Goal: Task Accomplishment & Management: Use online tool/utility

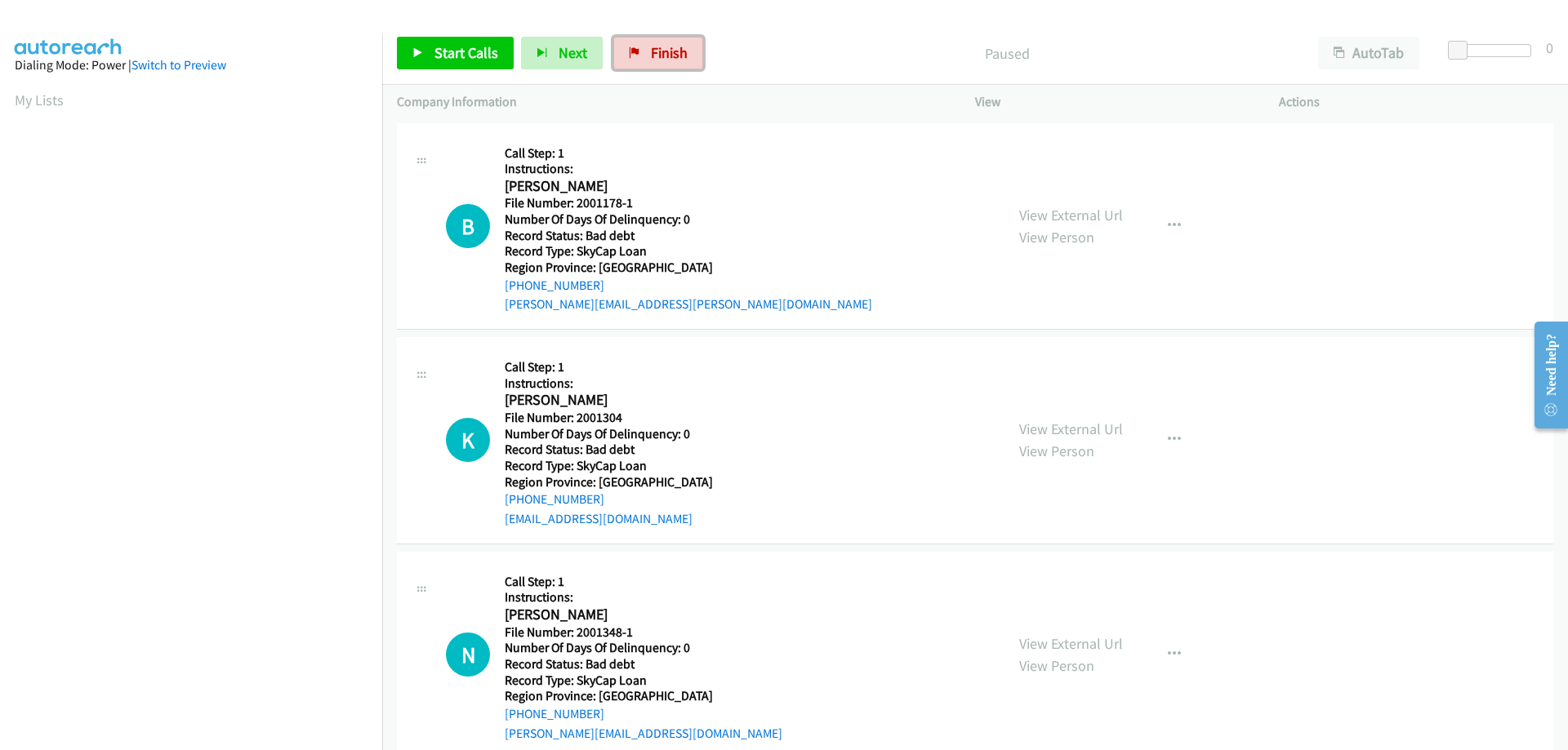
drag, startPoint x: 655, startPoint y: 42, endPoint x: 862, endPoint y: 54, distance: 207.3
click at [655, 42] on link "Finish" at bounding box center [658, 53] width 90 height 33
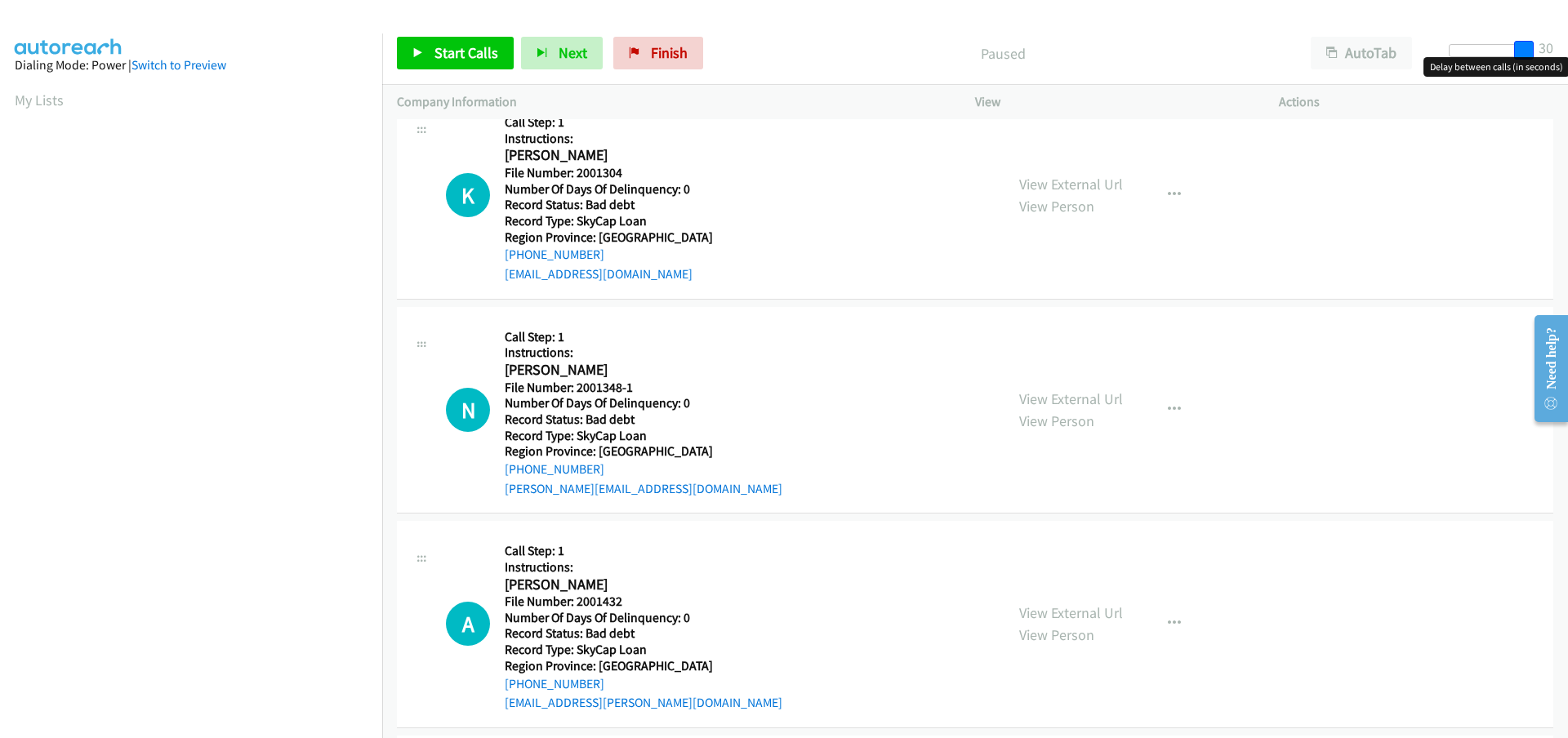
drag, startPoint x: 1514, startPoint y: 54, endPoint x: 1530, endPoint y: 54, distance: 16.0
click at [1523, 54] on div at bounding box center [1486, 50] width 75 height 13
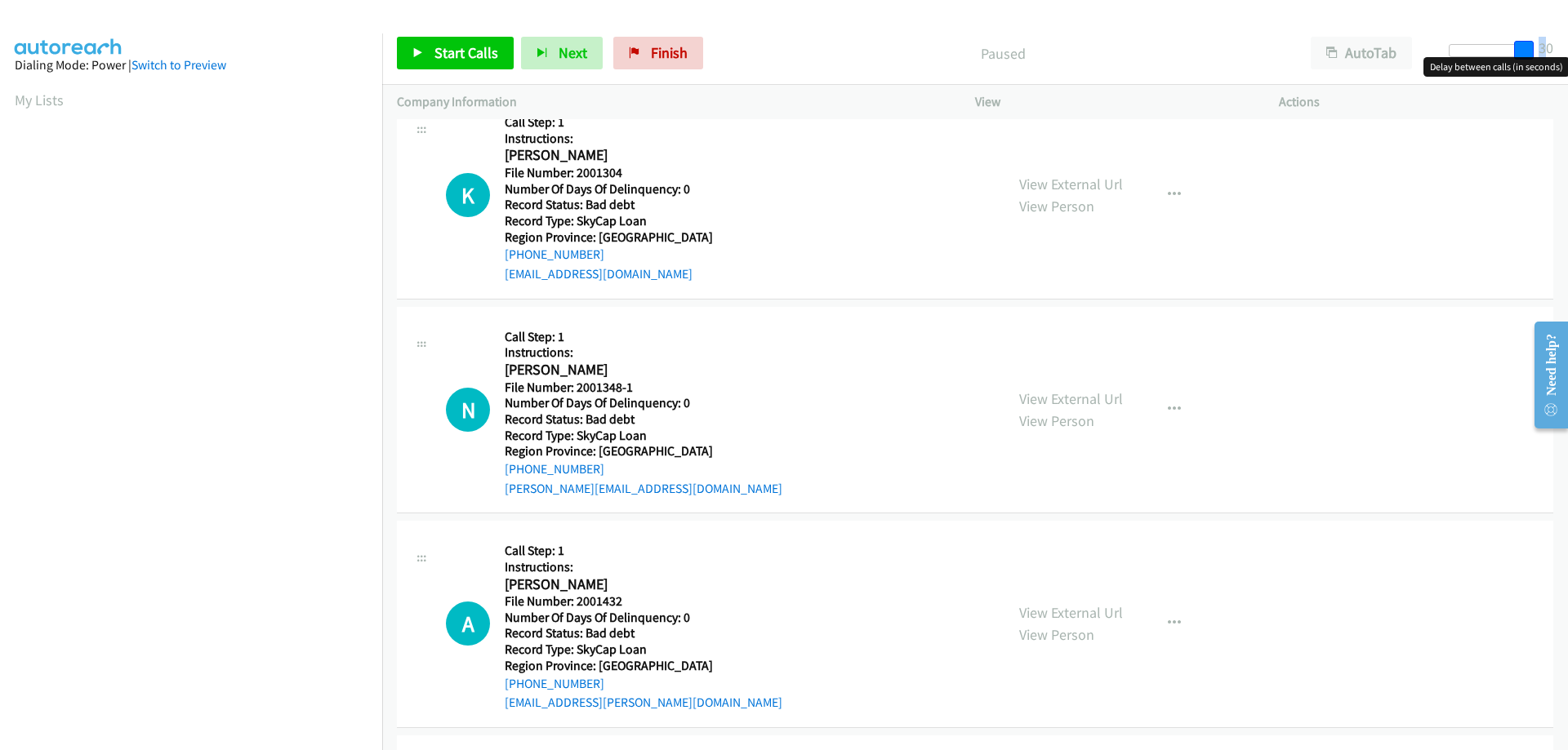
click at [1543, 55] on div "Start Calls Pause Next Finish Paused AutoTab AutoTab 30" at bounding box center [975, 53] width 1185 height 62
drag, startPoint x: 1526, startPoint y: 49, endPoint x: 1540, endPoint y: 51, distance: 14.1
click at [1540, 51] on div "Start Calls Pause Next Finish Paused AutoTab AutoTab 30" at bounding box center [975, 53] width 1185 height 62
click at [471, 57] on span "Start Calls" at bounding box center [466, 53] width 63 height 19
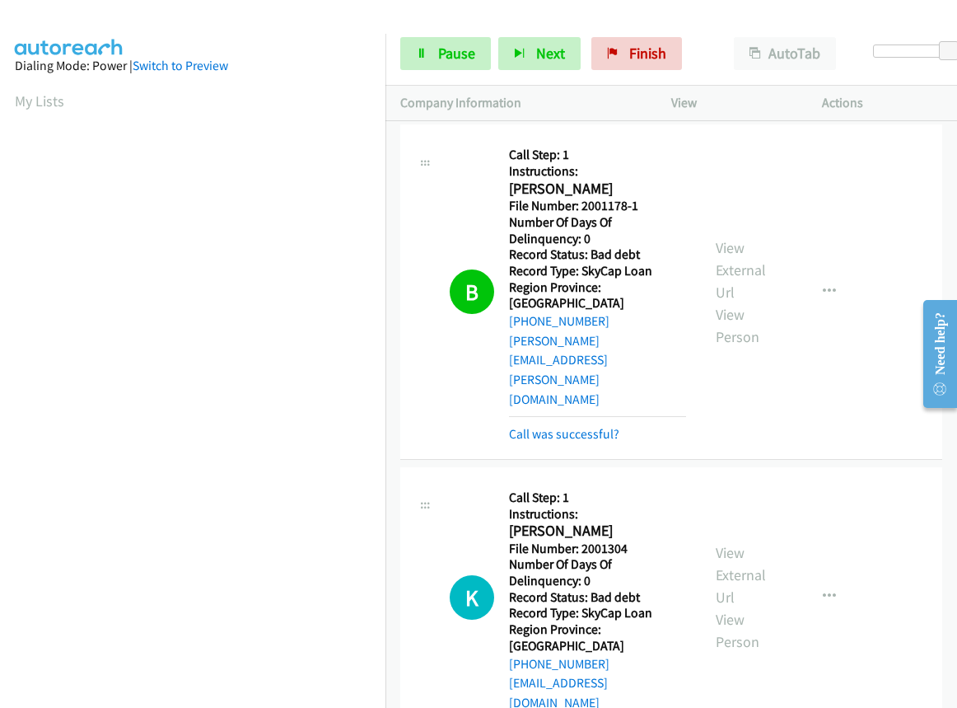
scroll to position [94, 0]
click at [830, 275] on button "button" at bounding box center [829, 291] width 44 height 33
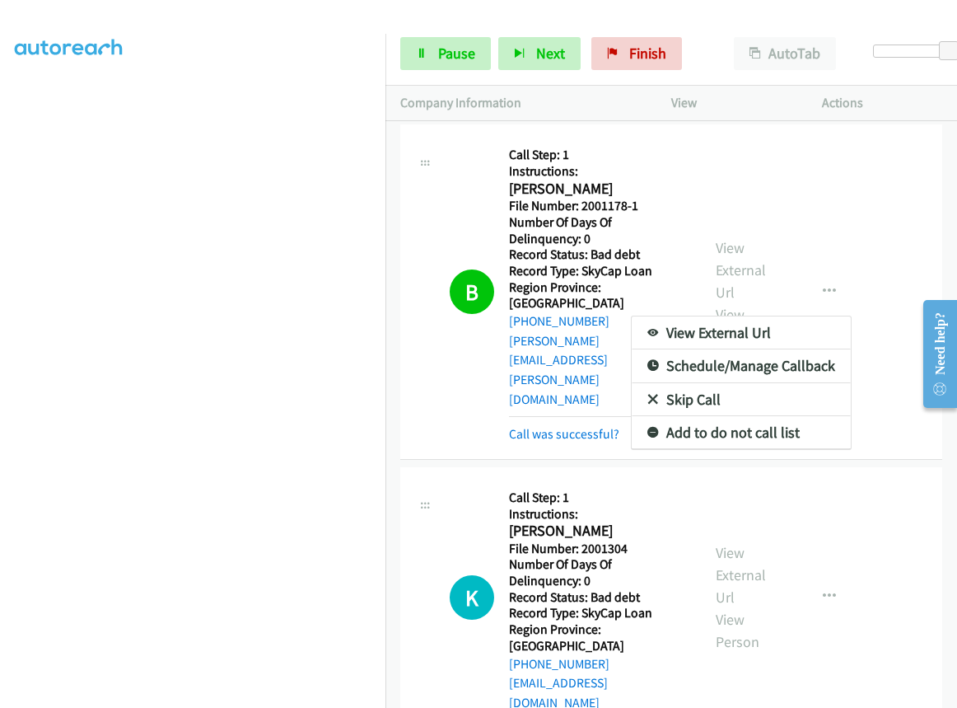
click at [463, 383] on div at bounding box center [478, 354] width 957 height 708
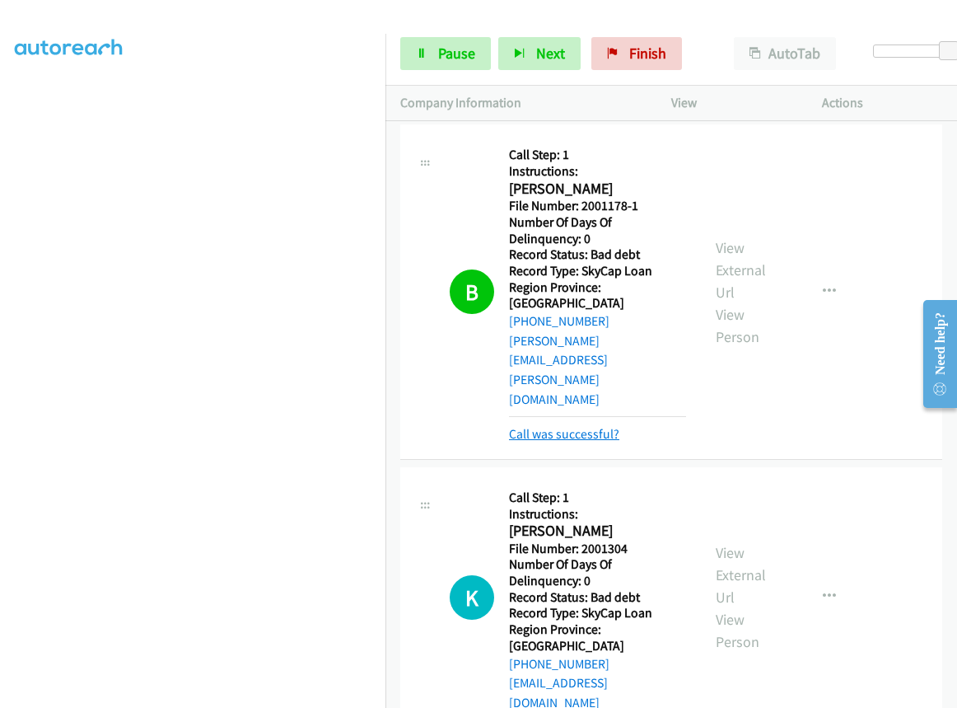
click at [590, 426] on link "Call was successful?" at bounding box center [564, 434] width 110 height 16
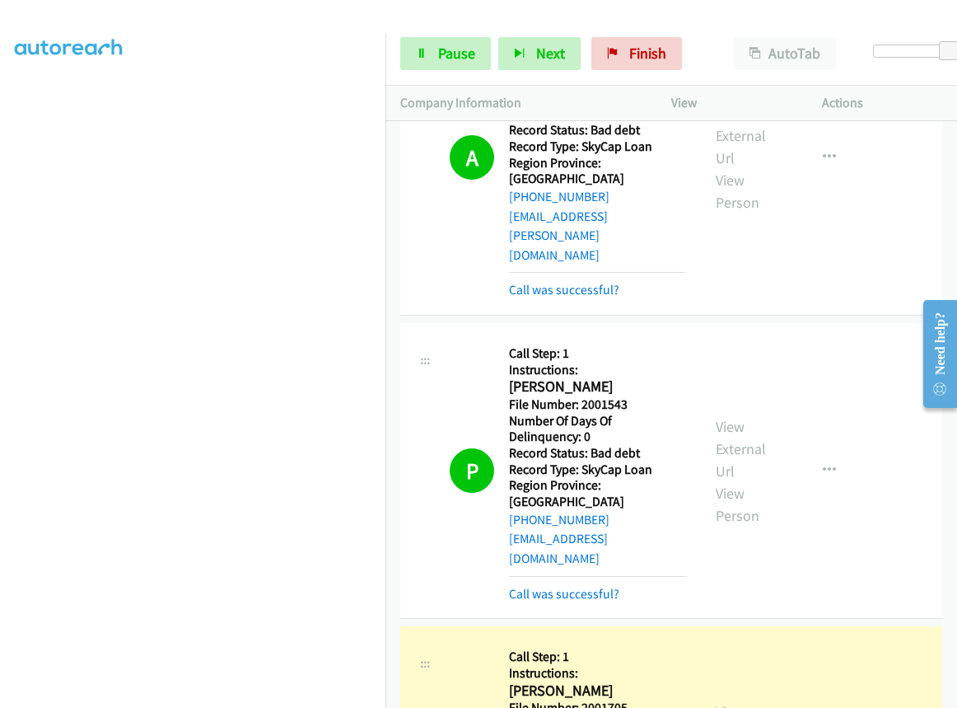
scroll to position [1061, 0]
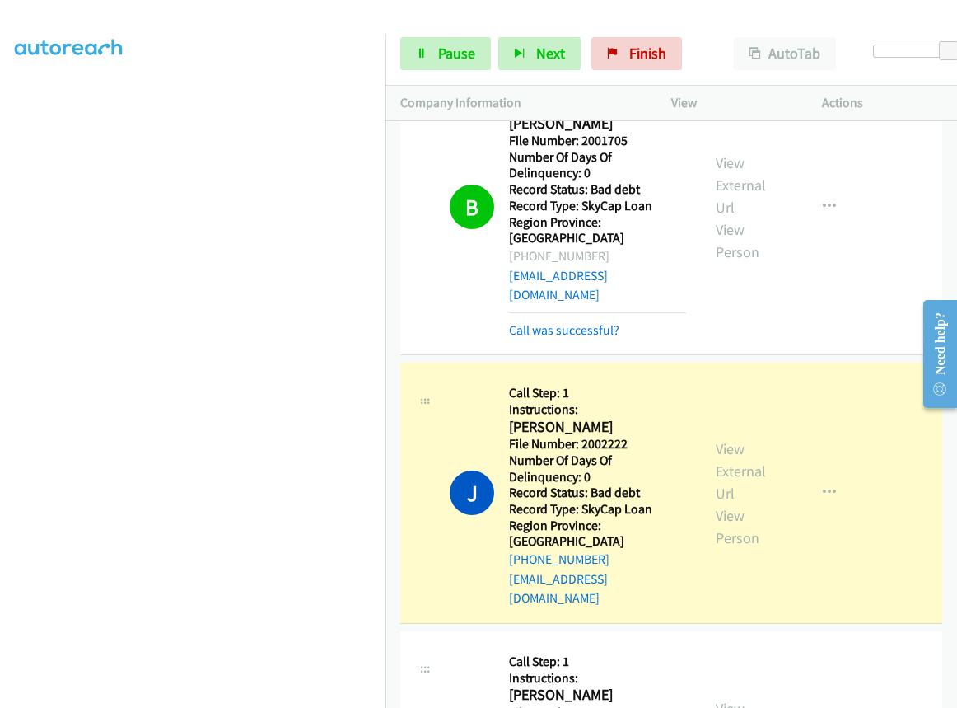
scroll to position [1638, 0]
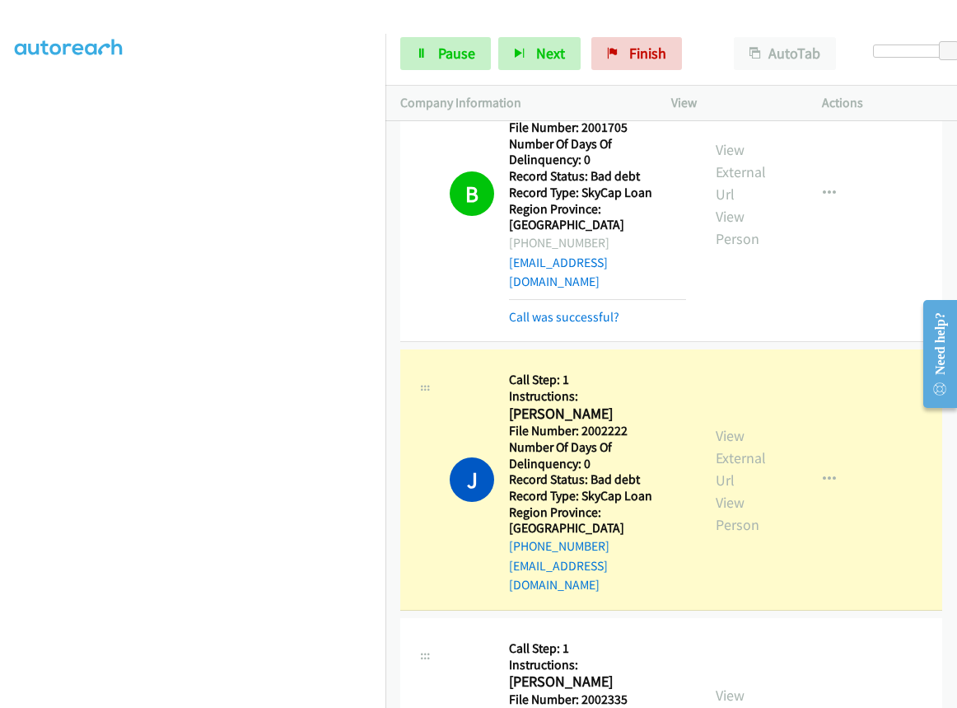
click at [446, 364] on div "J Callback Scheduled Call Step: 1 Instructions: Jenna Lee Kasaluak America/Chic…" at bounding box center [550, 479] width 271 height 231
click at [823, 473] on icon "button" at bounding box center [829, 479] width 13 height 13
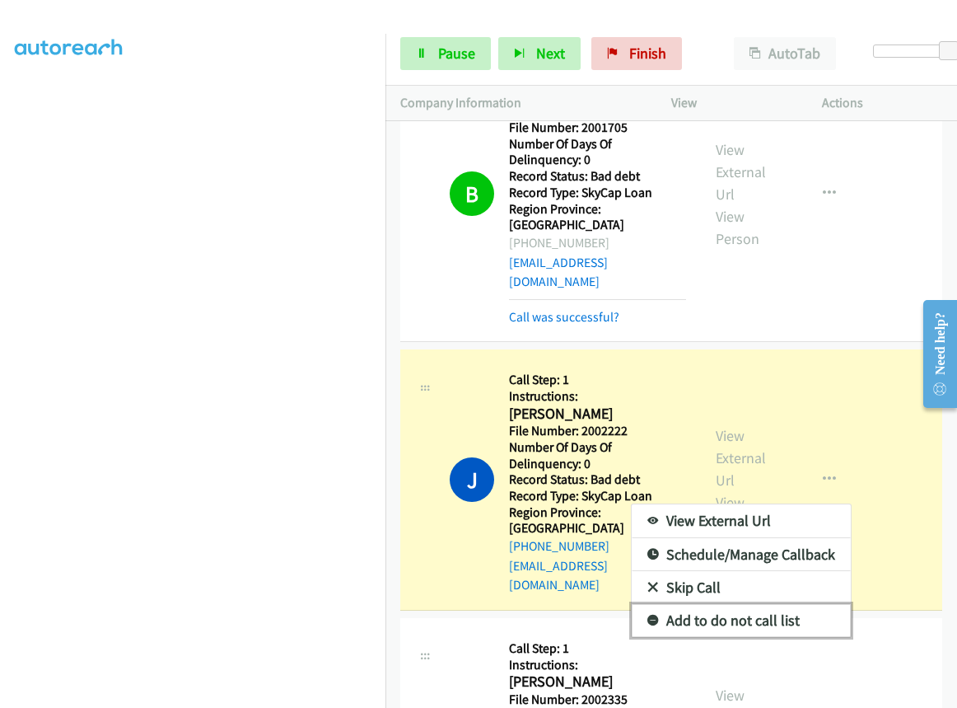
click at [728, 604] on link "Add to do not call list" at bounding box center [741, 620] width 219 height 33
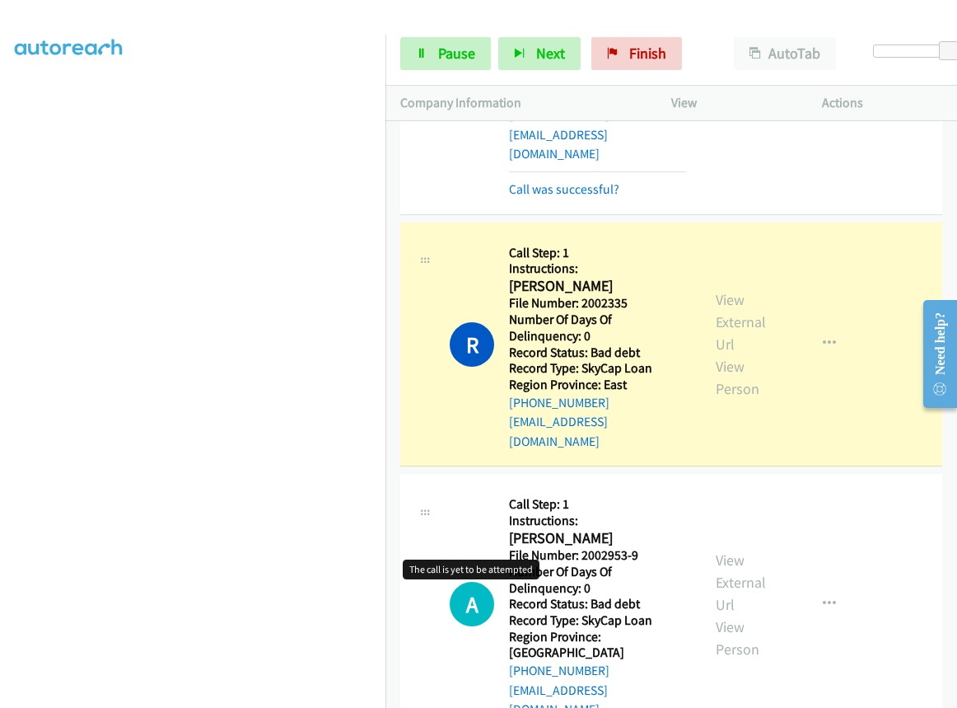
scroll to position [1821, 0]
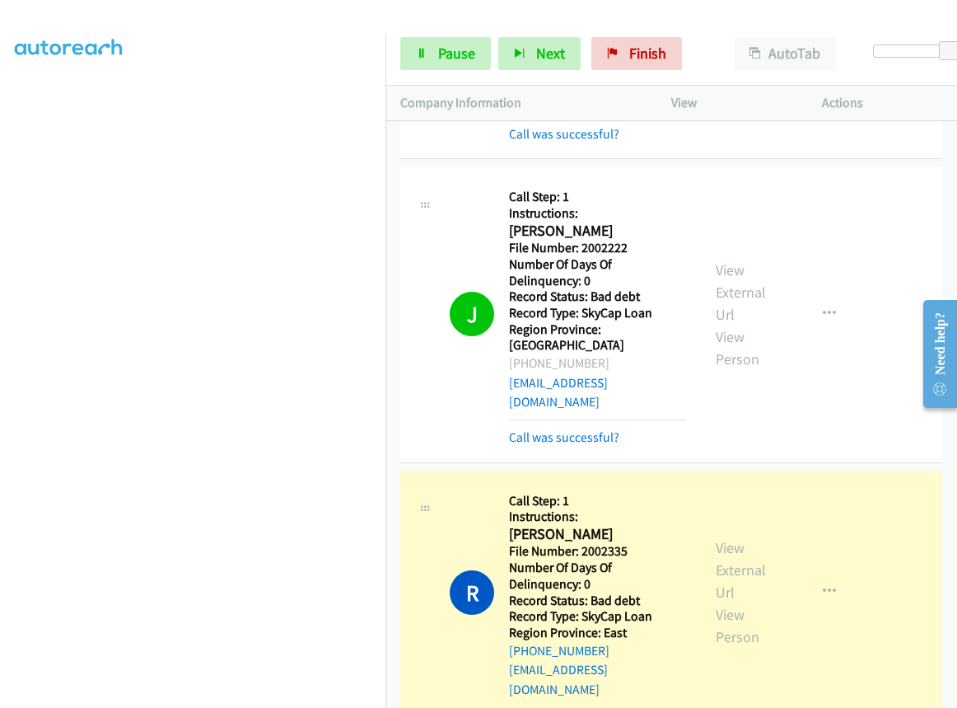
click at [430, 485] on div "R Callback Scheduled Call Step: 1 Instructions: Rachel Hache America/Halifax Fi…" at bounding box center [550, 592] width 271 height 214
click at [823, 585] on icon "button" at bounding box center [829, 591] width 13 height 13
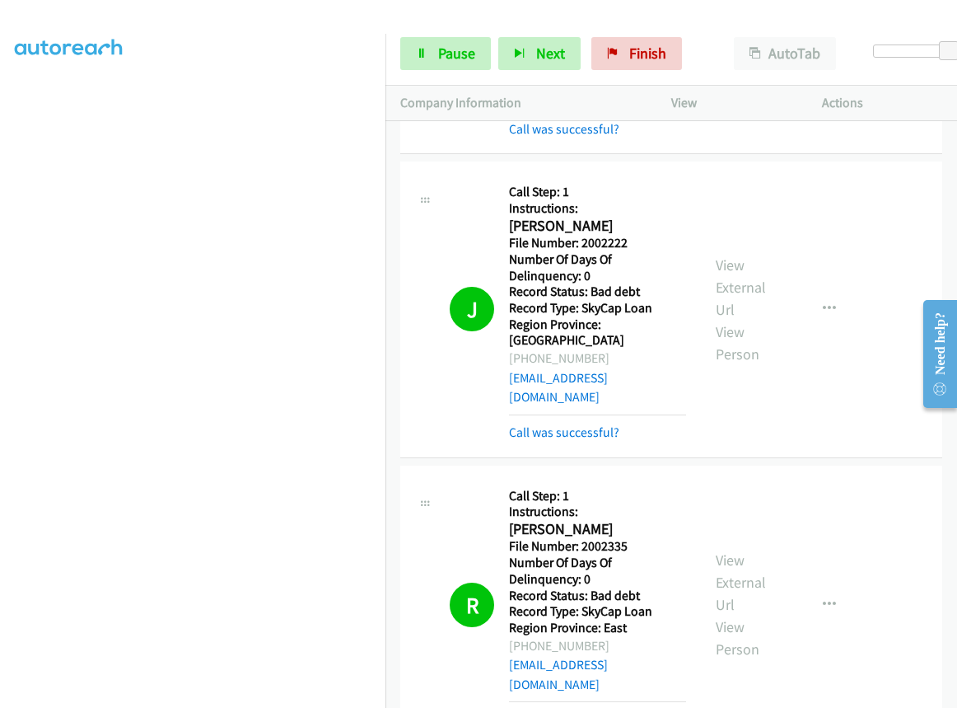
scroll to position [1908, 0]
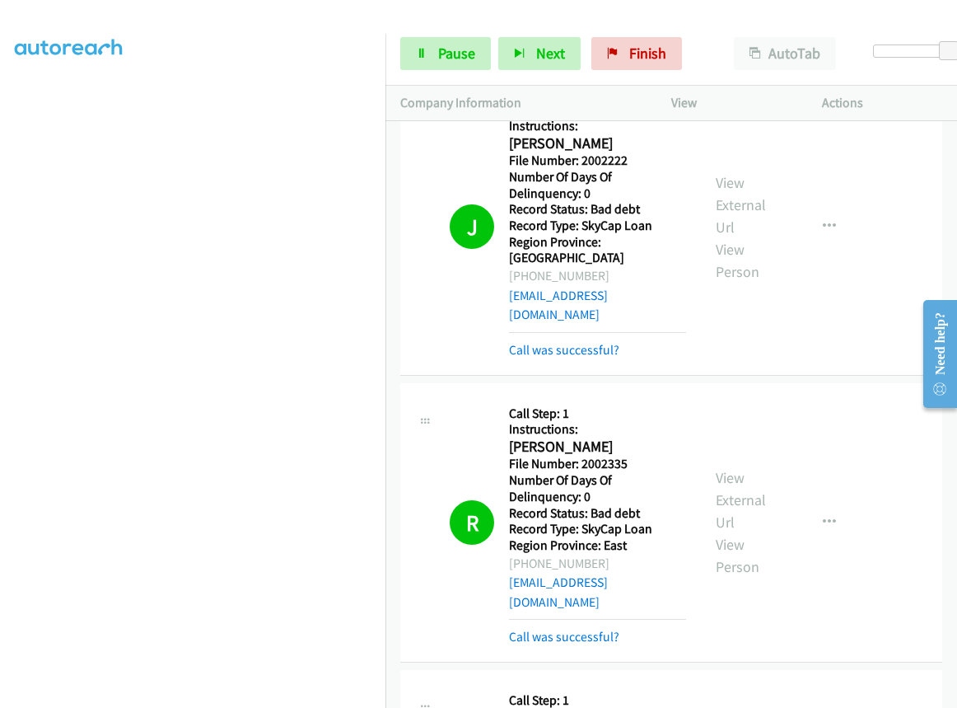
click at [453, 14] on div at bounding box center [471, 31] width 942 height 63
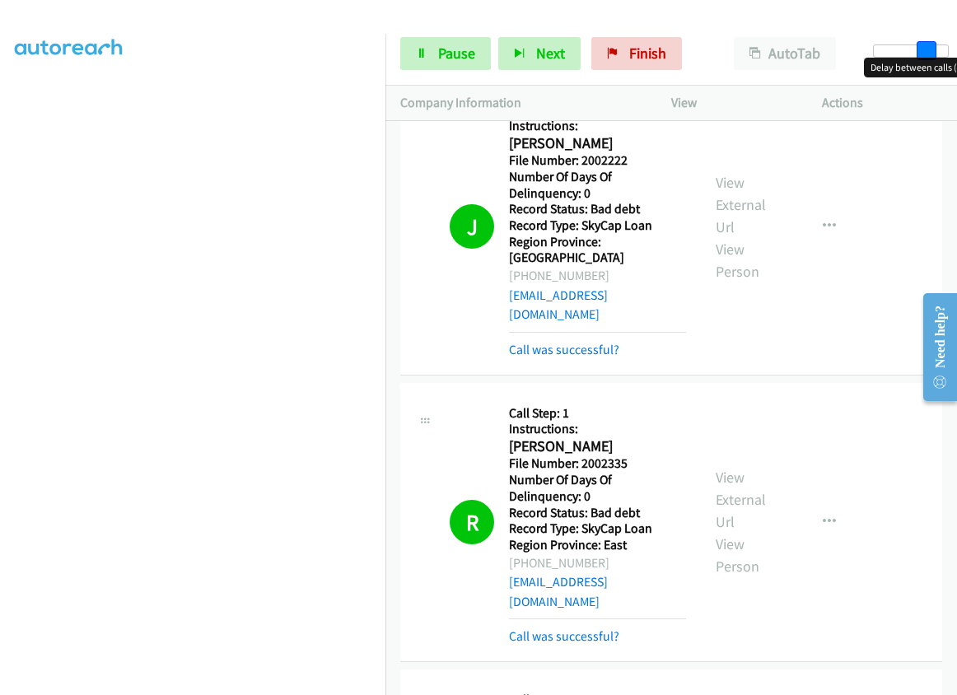
drag, startPoint x: 946, startPoint y: 49, endPoint x: 923, endPoint y: 51, distance: 22.3
click at [923, 51] on span at bounding box center [927, 51] width 20 height 20
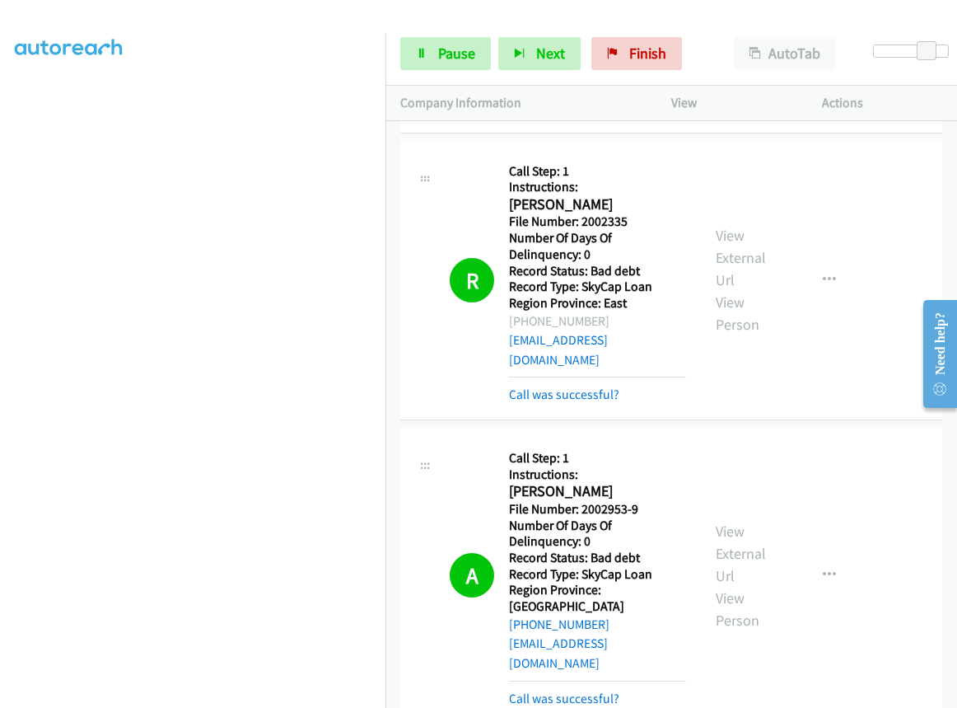
scroll to position [2155, 0]
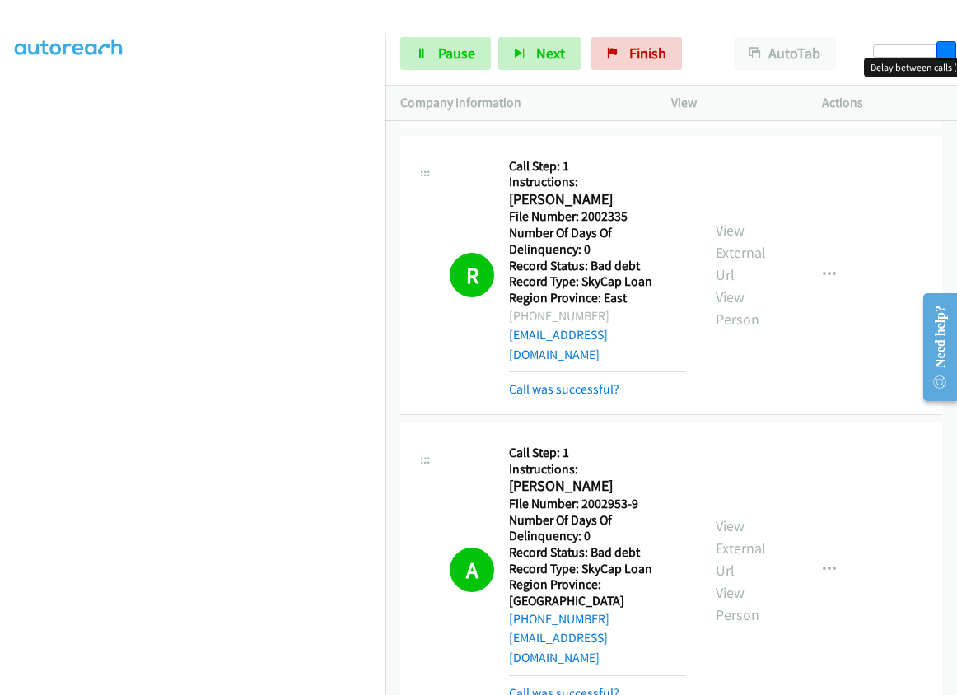
click at [945, 52] on div at bounding box center [911, 50] width 76 height 13
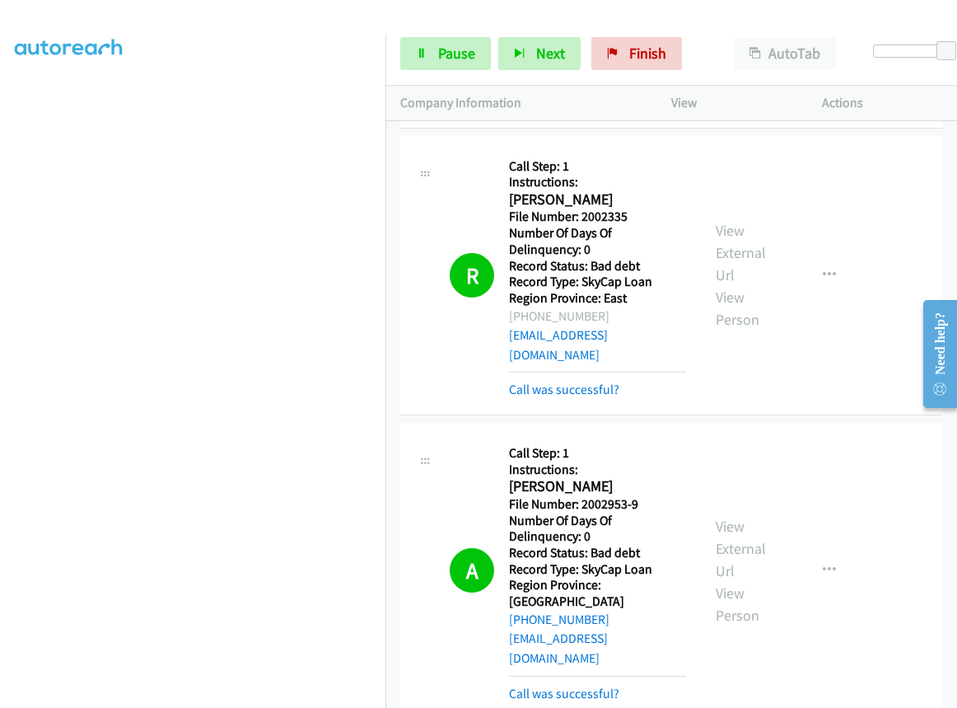
click at [602, 423] on div "A Callback Scheduled Call Step: 1 Instructions: Amanda Webster America/Los_Ange…" at bounding box center [671, 571] width 542 height 296
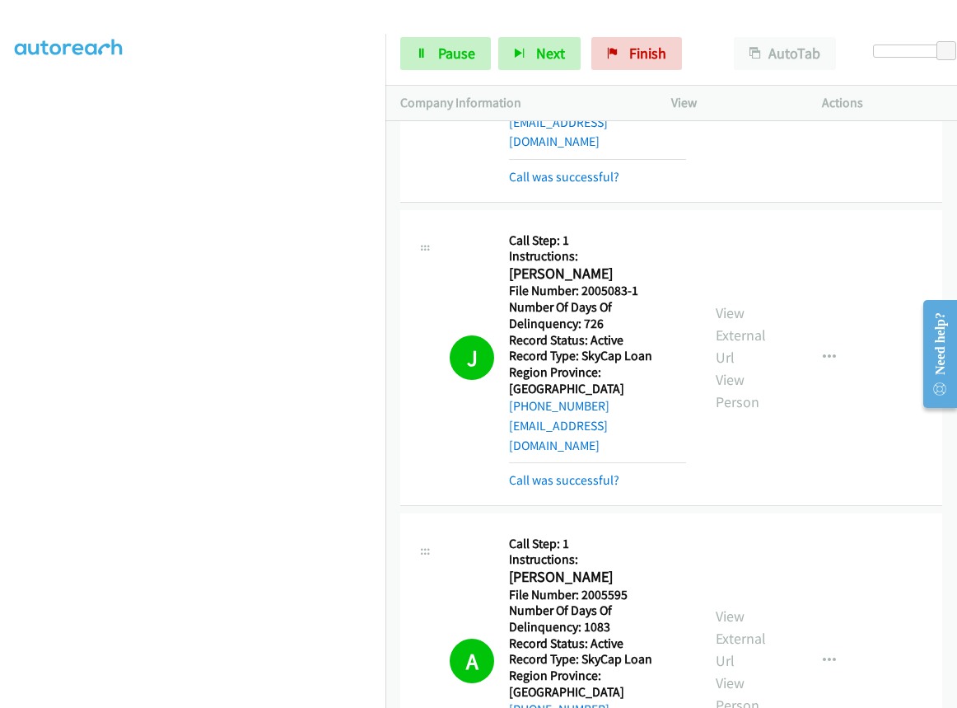
scroll to position [4823, 0]
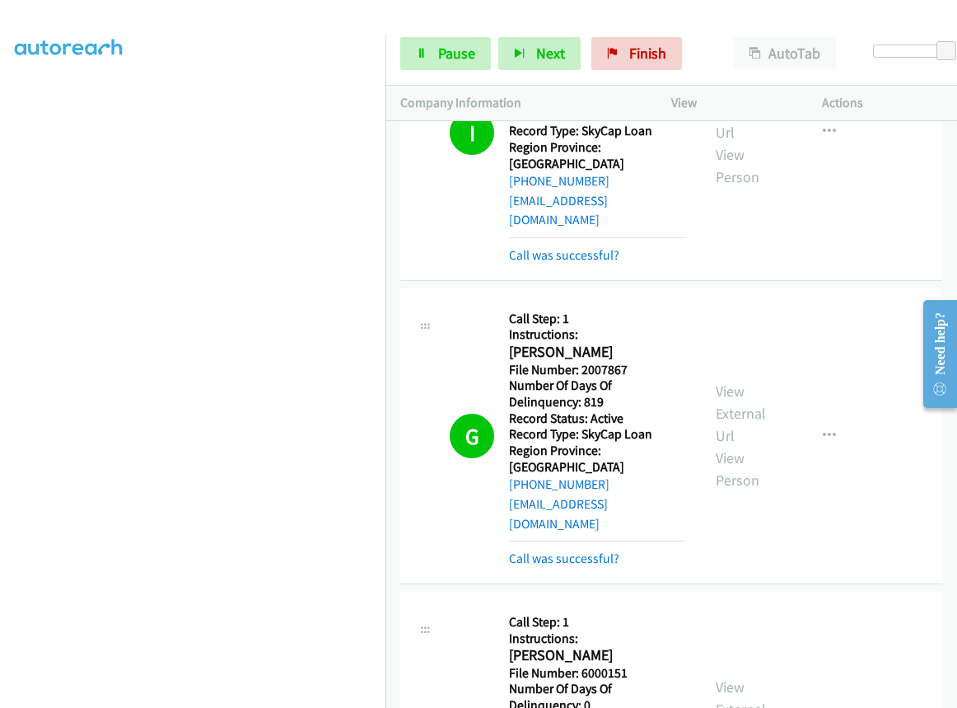
scroll to position [7212, 0]
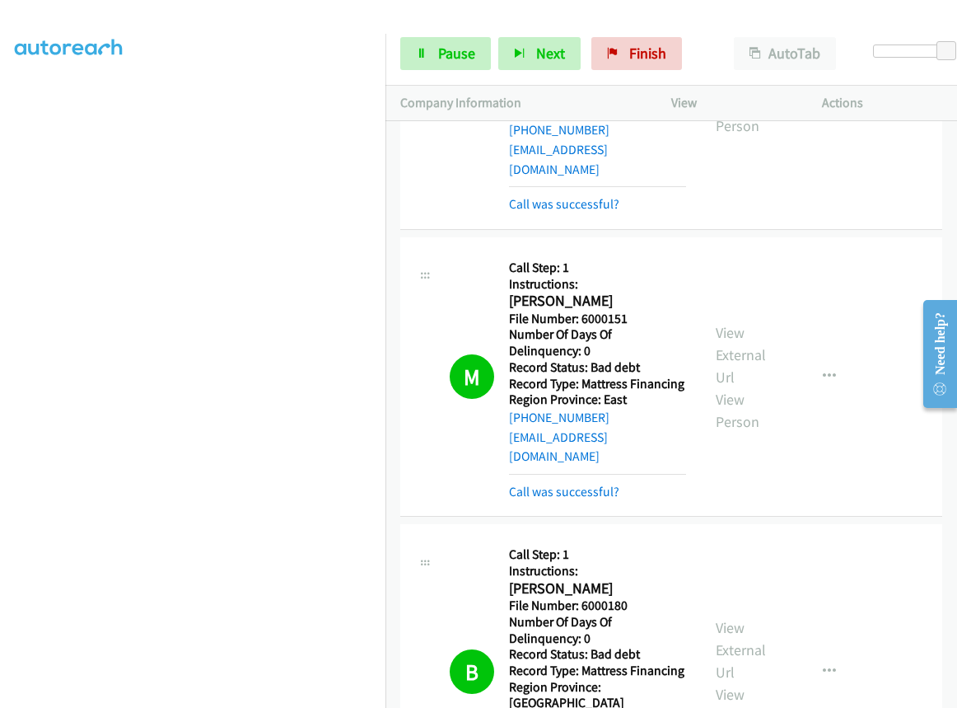
scroll to position [7541, 0]
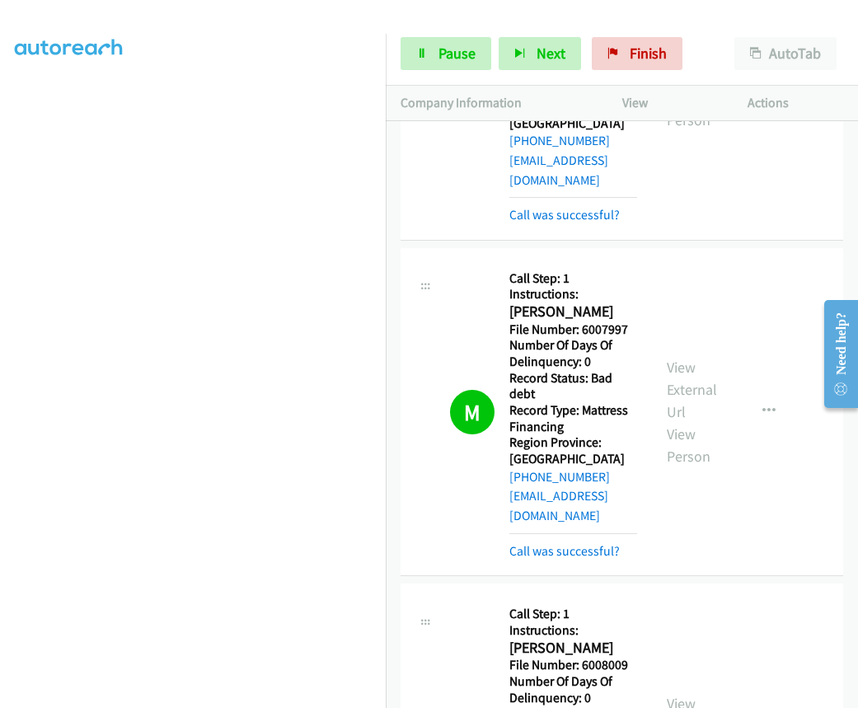
scroll to position [15866, 0]
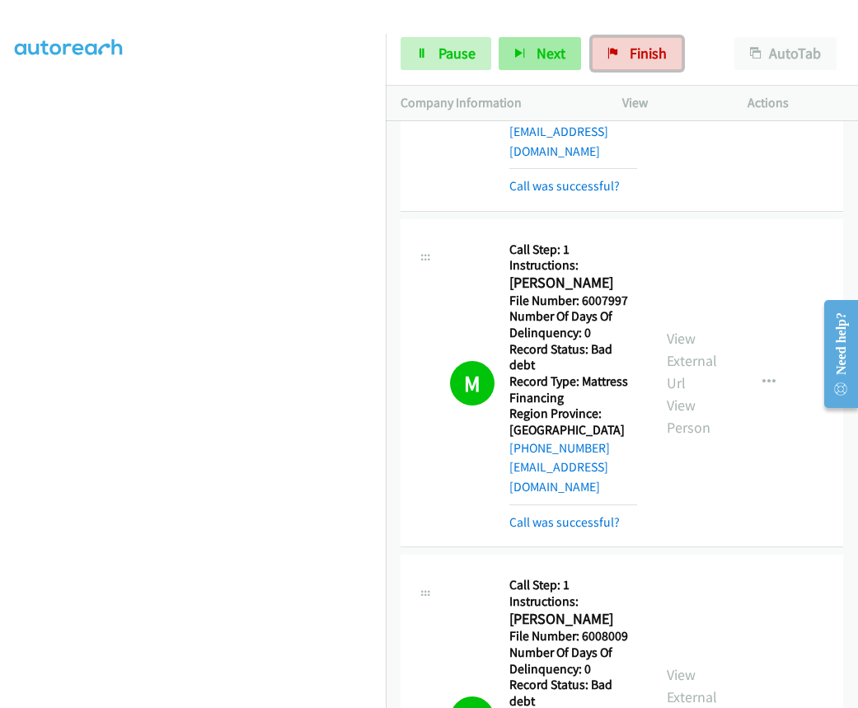
drag, startPoint x: 605, startPoint y: 52, endPoint x: 521, endPoint y: 58, distance: 84.3
click at [607, 52] on icon at bounding box center [613, 55] width 12 height 12
